Goal: Navigation & Orientation: Find specific page/section

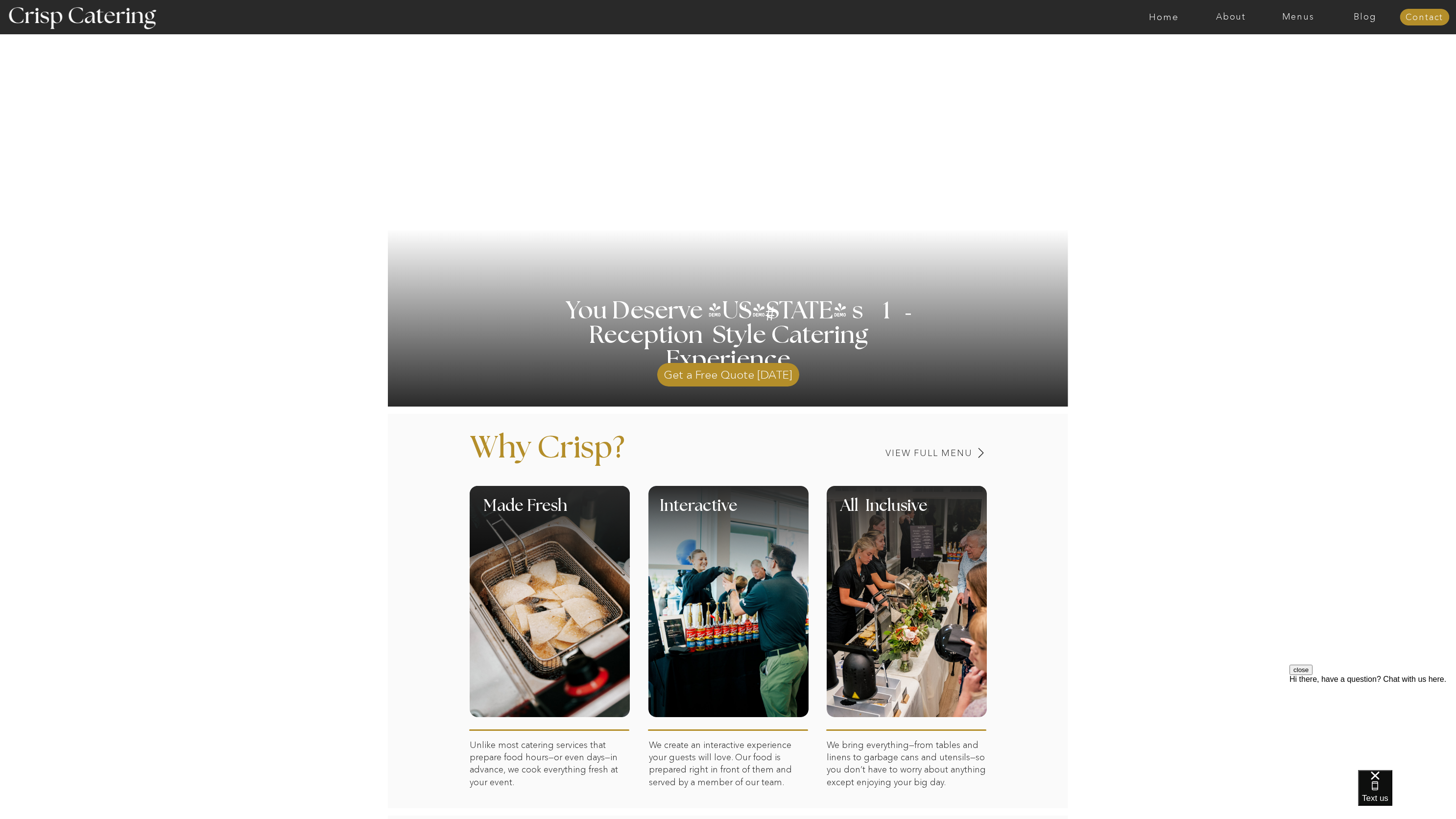
click at [1312, 675] on button "close" at bounding box center [1301, 670] width 23 height 10
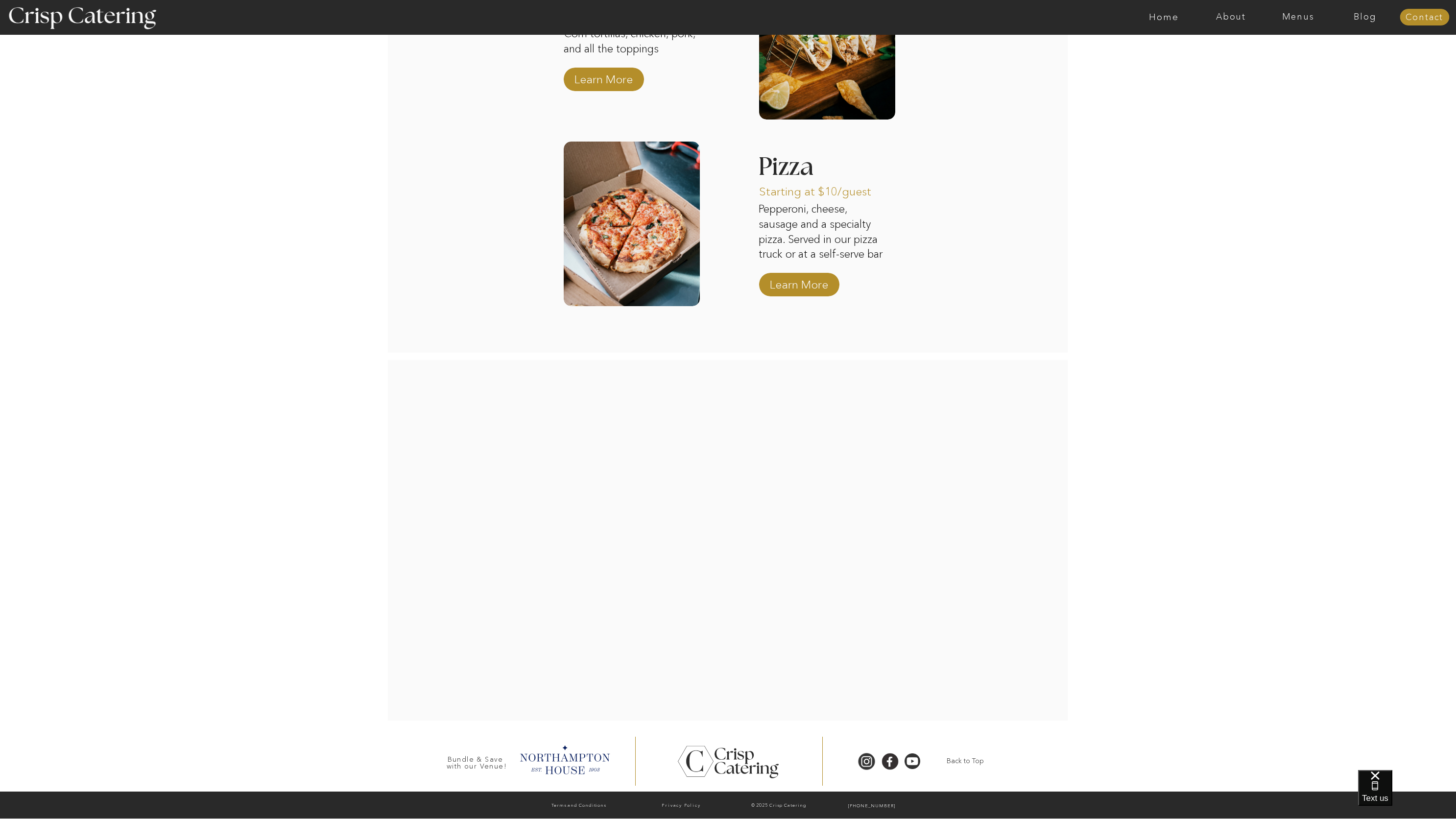
scroll to position [1628, 0]
